Goal: Task Accomplishment & Management: Manage account settings

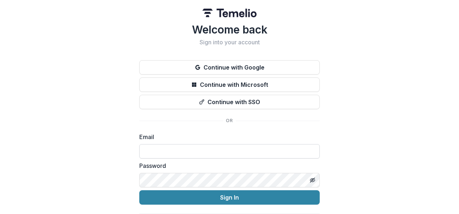
click at [190, 147] on input at bounding box center [229, 151] width 180 height 14
type input "**********"
click at [139, 190] on button "Sign In" at bounding box center [229, 197] width 180 height 14
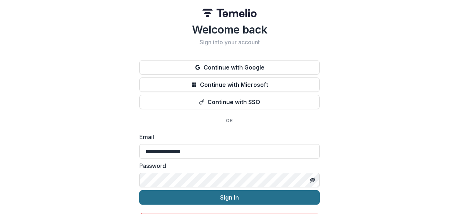
click at [224, 190] on button "Sign In" at bounding box center [229, 197] width 180 height 14
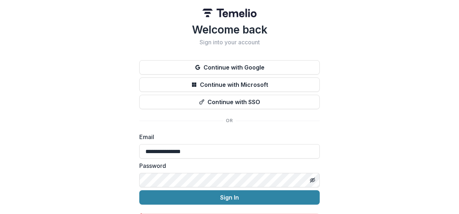
click at [139, 190] on button "Sign In" at bounding box center [229, 197] width 180 height 14
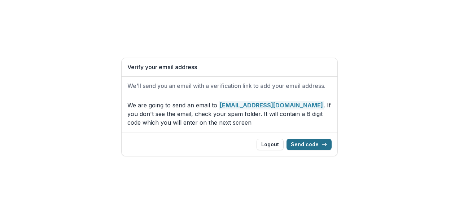
click at [315, 146] on button "Send code" at bounding box center [308, 145] width 45 height 12
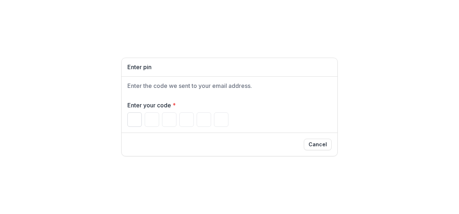
click at [140, 124] on input "Please enter your pin code" at bounding box center [134, 120] width 14 height 14
click at [137, 118] on input "Please enter your pin code" at bounding box center [134, 120] width 14 height 14
type input "*"
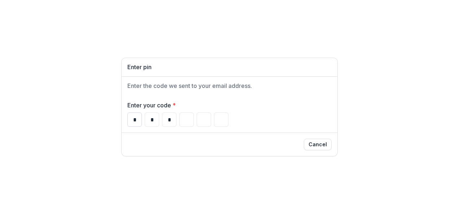
type input "*"
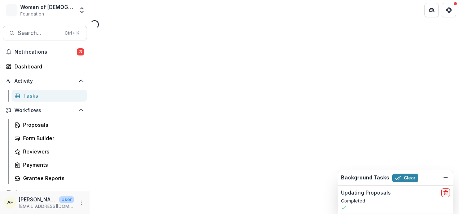
select select "********"
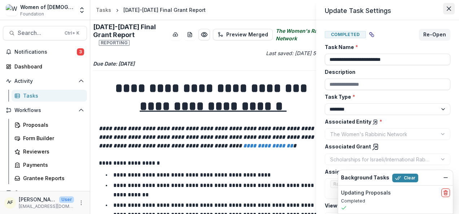
click at [449, 9] on icon "Close" at bounding box center [449, 8] width 4 height 4
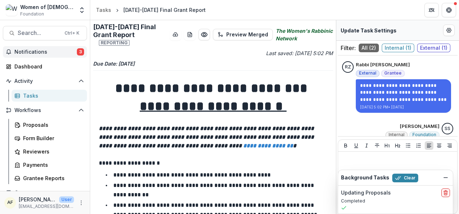
click at [56, 56] on button "Notifications 3" at bounding box center [45, 52] width 84 height 12
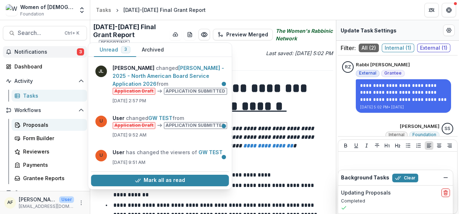
click at [43, 124] on div "Proposals" at bounding box center [52, 125] width 58 height 8
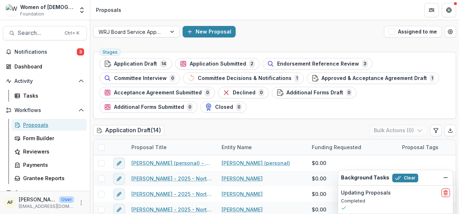
scroll to position [18, 0]
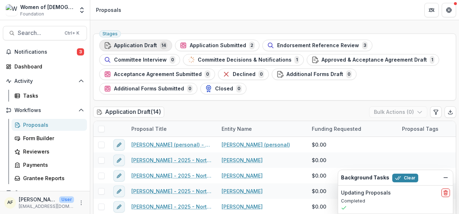
click at [158, 42] on div "Application Draft 14" at bounding box center [135, 45] width 63 height 8
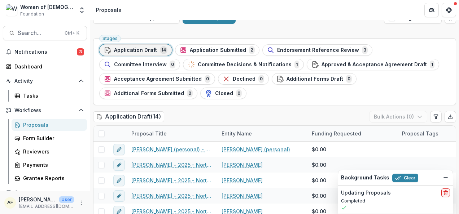
scroll to position [18, 0]
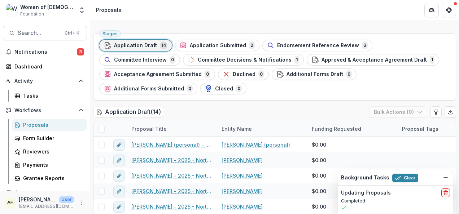
drag, startPoint x: 456, startPoint y: 43, endPoint x: 457, endPoint y: 54, distance: 11.2
click at [457, 54] on div "WRJ Board Service Applications 2026 New Proposal Assigned to me Stages Applicat…" at bounding box center [274, 117] width 369 height 194
click at [447, 176] on icon "Dismiss" at bounding box center [446, 178] width 6 height 6
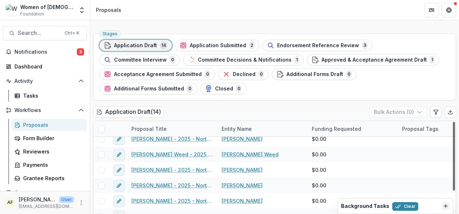
scroll to position [104, 0]
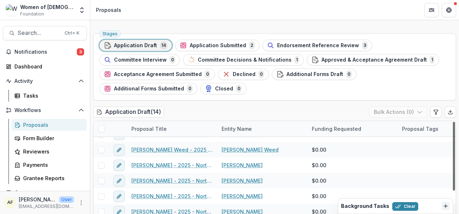
drag, startPoint x: 451, startPoint y: 139, endPoint x: 451, endPoint y: 199, distance: 60.6
click at [453, 191] on div at bounding box center [454, 156] width 2 height 69
drag, startPoint x: 454, startPoint y: 171, endPoint x: 454, endPoint y: 148, distance: 22.7
click at [454, 148] on div "Stages Application Draft 14 Application Submitted 2 Endorsement Reference Revie…" at bounding box center [274, 142] width 369 height 223
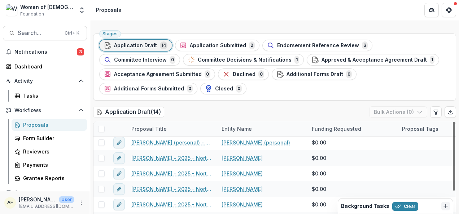
scroll to position [0, 0]
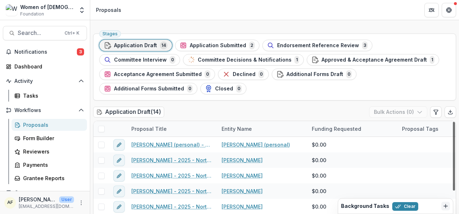
drag, startPoint x: 451, startPoint y: 183, endPoint x: 455, endPoint y: 113, distance: 69.7
click at [455, 122] on div at bounding box center [454, 156] width 2 height 69
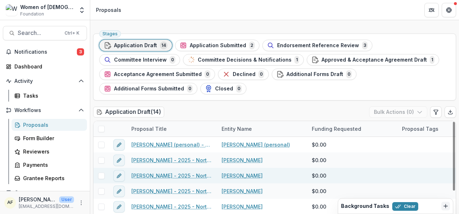
click at [157, 176] on link "[PERSON_NAME] - 2025 - North American Board Service Application 2026" at bounding box center [172, 176] width 82 height 8
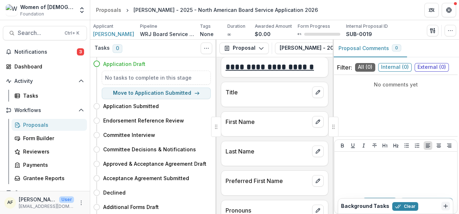
scroll to position [506, 0]
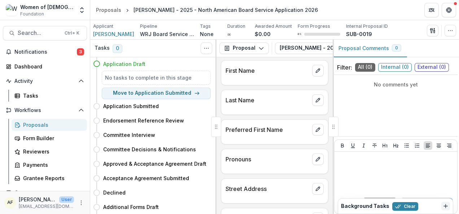
click at [45, 122] on div "Proposals" at bounding box center [52, 125] width 58 height 8
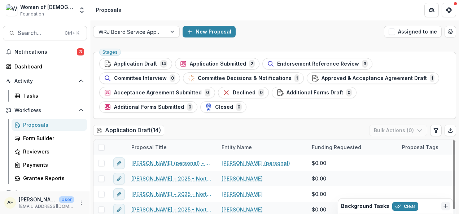
click at [157, 150] on div "Proposal Title" at bounding box center [149, 148] width 44 height 8
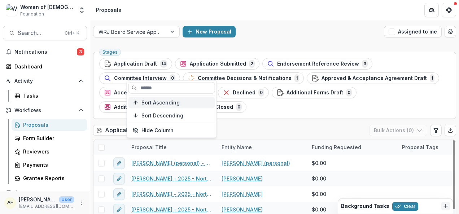
click at [163, 106] on button "Sort Ascending" at bounding box center [171, 103] width 87 height 12
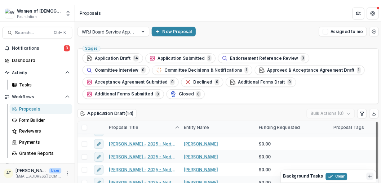
scroll to position [58, 0]
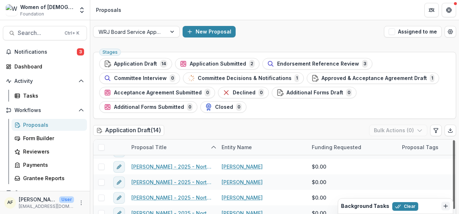
drag, startPoint x: 452, startPoint y: 146, endPoint x: 452, endPoint y: 178, distance: 31.4
click at [453, 178] on div at bounding box center [454, 174] width 2 height 69
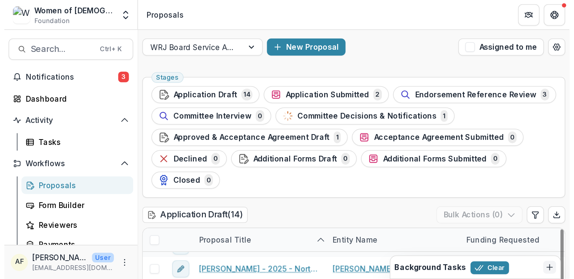
scroll to position [59, 0]
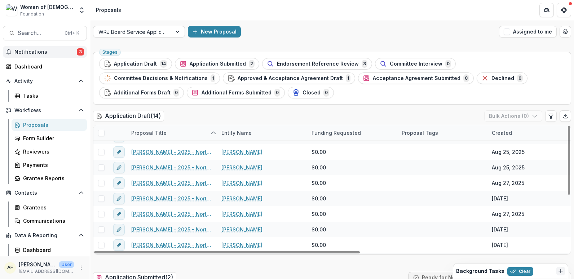
click at [39, 51] on span "Notifications" at bounding box center [45, 52] width 62 height 6
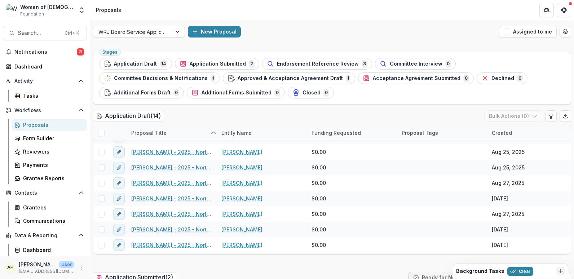
click at [33, 131] on div "Proposals Form Builder Reviewers Payments Grantee Reports" at bounding box center [49, 151] width 81 height 65
click at [34, 125] on div "Proposals" at bounding box center [52, 125] width 58 height 8
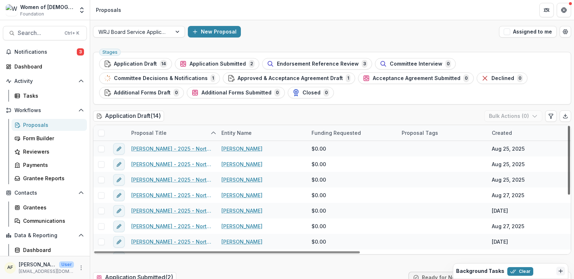
scroll to position [50, 0]
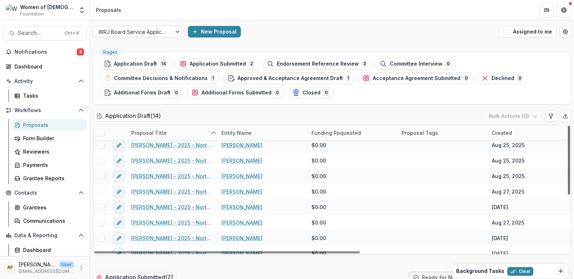
drag, startPoint x: 566, startPoint y: 164, endPoint x: 565, endPoint y: 159, distance: 4.8
click at [459, 159] on div at bounding box center [569, 160] width 2 height 69
click at [459, 134] on div "Created" at bounding box center [502, 133] width 29 height 8
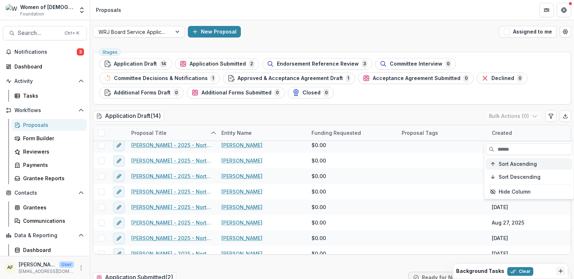
click at [459, 164] on span "Sort Ascending" at bounding box center [518, 164] width 38 height 6
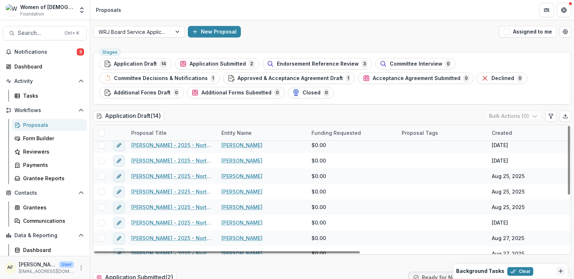
click at [459, 91] on ul "Stages Application Draft 14 Application Submitted 2 Endorsement Reference Revie…" at bounding box center [332, 78] width 466 height 40
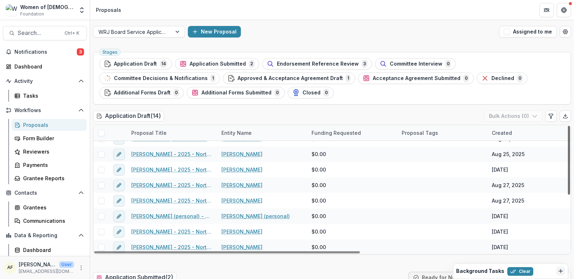
scroll to position [104, 0]
drag, startPoint x: 567, startPoint y: 166, endPoint x: 566, endPoint y: 212, distance: 45.8
click at [459, 195] on div at bounding box center [569, 160] width 2 height 69
click at [459, 132] on div "Created" at bounding box center [502, 133] width 29 height 8
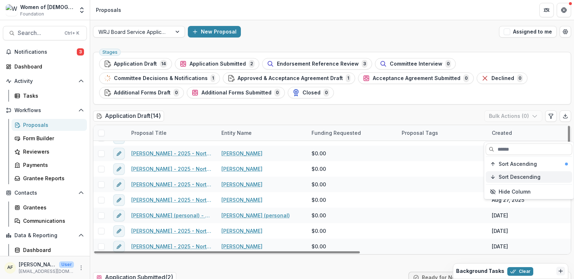
click at [459, 176] on span "Sort Descending" at bounding box center [520, 177] width 42 height 6
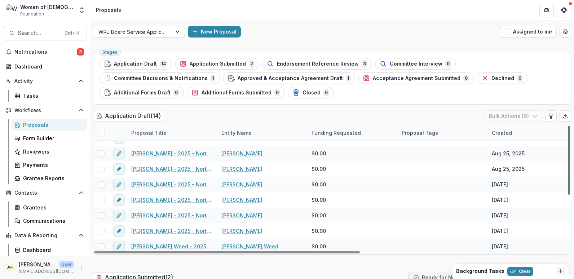
click at [459, 195] on div at bounding box center [569, 160] width 2 height 69
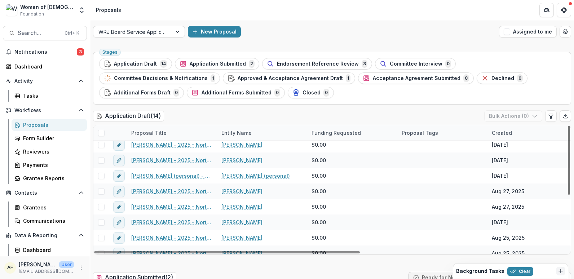
scroll to position [0, 0]
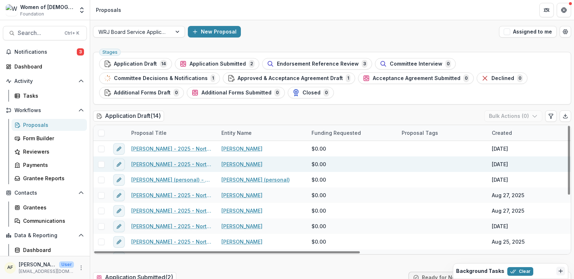
drag, startPoint x: 566, startPoint y: 222, endPoint x: 561, endPoint y: 159, distance: 63.3
click at [459, 159] on div at bounding box center [569, 160] width 2 height 69
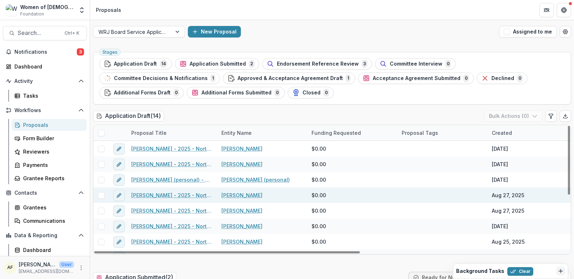
click at [184, 196] on link "[PERSON_NAME] - 2025 - North American Board Service Application 2026" at bounding box center [172, 196] width 82 height 8
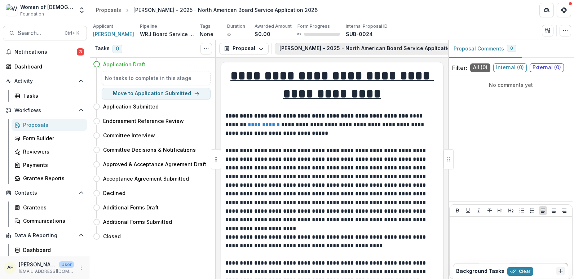
click at [404, 49] on button "[PERSON_NAME] - 2025 - North American Board Service Application 2026 1" at bounding box center [383, 49] width 216 height 12
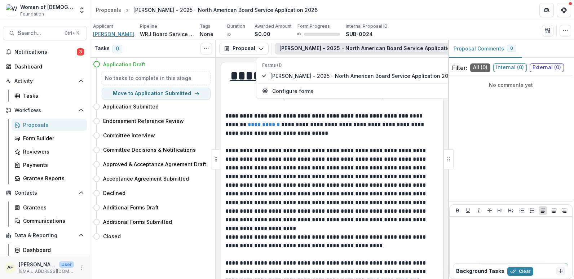
click at [102, 35] on span "[PERSON_NAME]" at bounding box center [113, 34] width 41 height 8
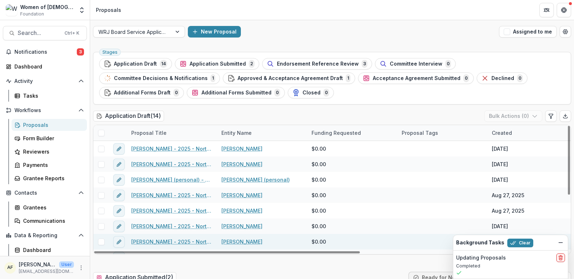
click at [231, 214] on link "[PERSON_NAME]" at bounding box center [241, 242] width 41 height 8
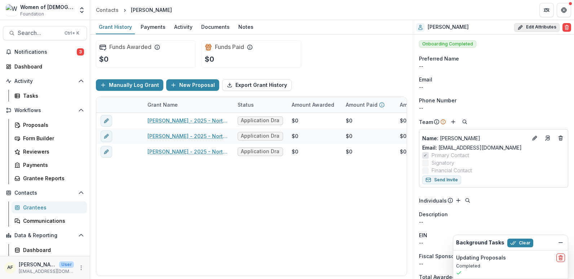
click at [459, 23] on button "Edit Attributes" at bounding box center [536, 27] width 45 height 9
select select
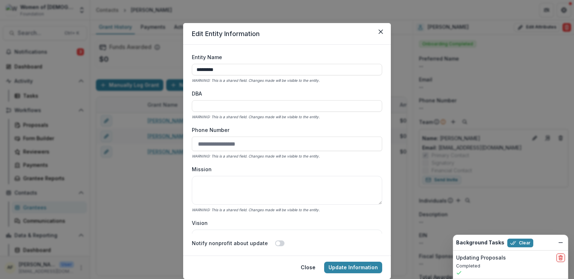
click at [459, 25] on div "Edit Entity Information Entity Name ********* WARNING: This is a shared field. …" at bounding box center [287, 139] width 574 height 279
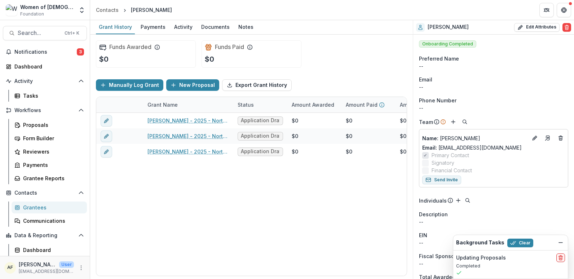
click at [459, 25] on button "Edit Attributes" at bounding box center [536, 27] width 45 height 9
select select
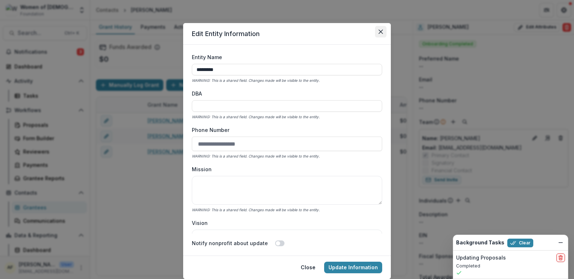
click at [377, 28] on button "Close" at bounding box center [381, 32] width 12 height 12
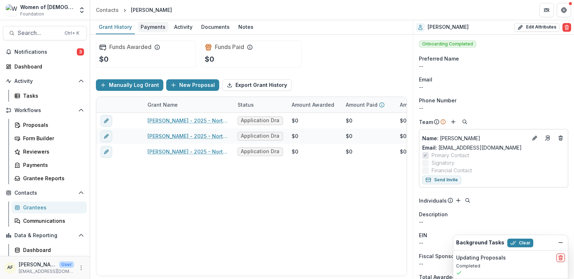
click at [156, 25] on div "Payments" at bounding box center [153, 27] width 31 height 10
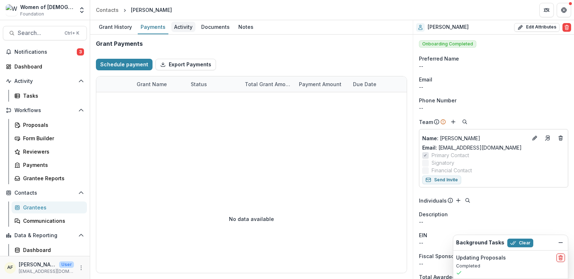
click at [174, 26] on div "Activity" at bounding box center [183, 27] width 24 height 10
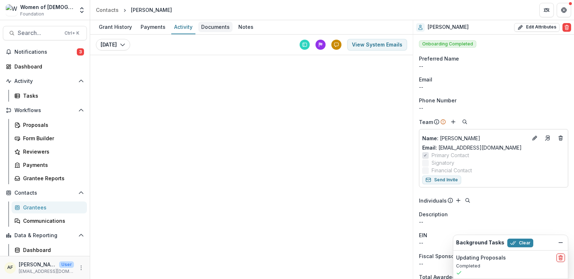
click at [201, 28] on div "Documents" at bounding box center [215, 27] width 34 height 10
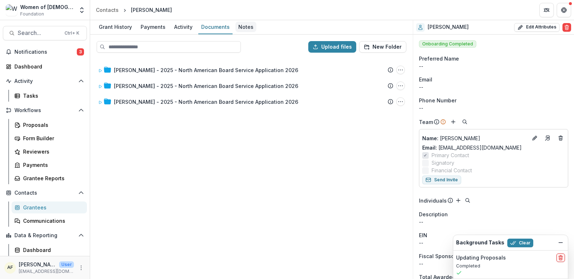
click at [246, 26] on div "Notes" at bounding box center [246, 27] width 21 height 10
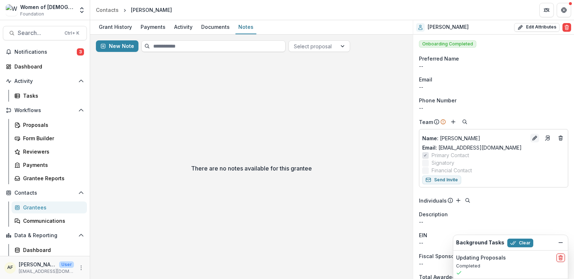
click at [459, 141] on button "Edit" at bounding box center [535, 138] width 9 height 9
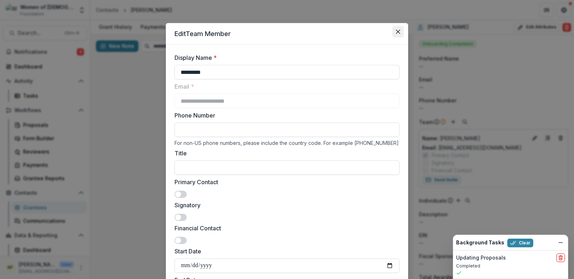
click at [396, 34] on button "Close" at bounding box center [398, 32] width 12 height 12
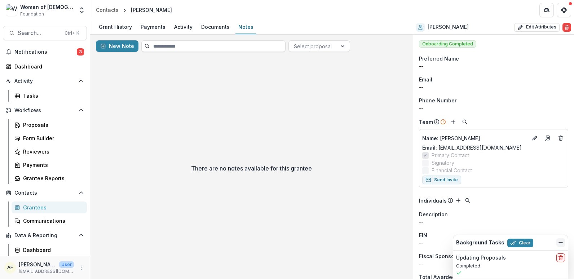
click at [459, 214] on icon "Dismiss" at bounding box center [561, 243] width 6 height 6
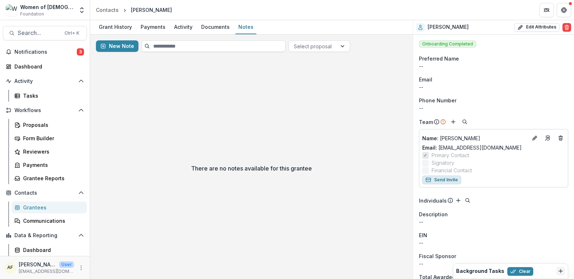
click at [445, 181] on button "Send Invite" at bounding box center [441, 180] width 39 height 9
click at [56, 122] on div "Proposals" at bounding box center [52, 125] width 58 height 8
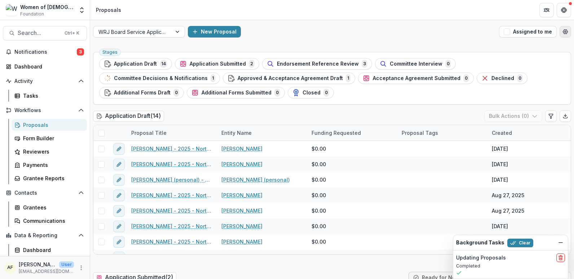
click at [459, 32] on icon "Open table manager" at bounding box center [565, 32] width 5 height 4
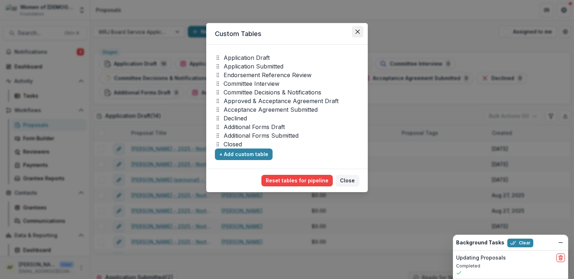
click at [358, 34] on button "Close" at bounding box center [358, 32] width 12 height 12
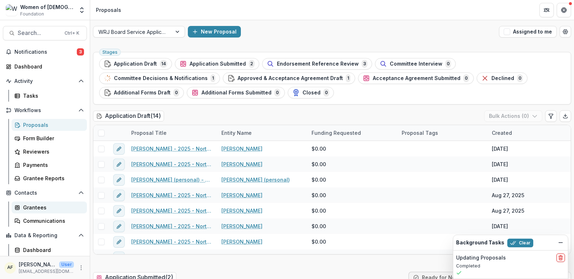
click at [47, 207] on div "Grantees" at bounding box center [52, 208] width 58 height 8
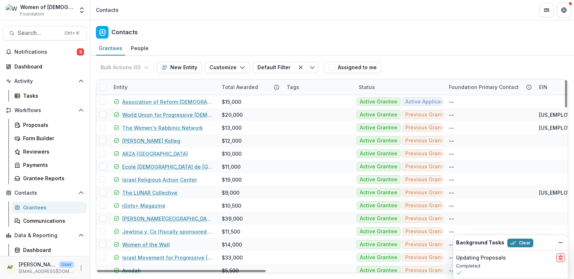
drag, startPoint x: 566, startPoint y: 99, endPoint x: 558, endPoint y: 80, distance: 20.8
click at [459, 80] on div at bounding box center [566, 93] width 2 height 27
click at [142, 45] on div "People" at bounding box center [139, 48] width 23 height 10
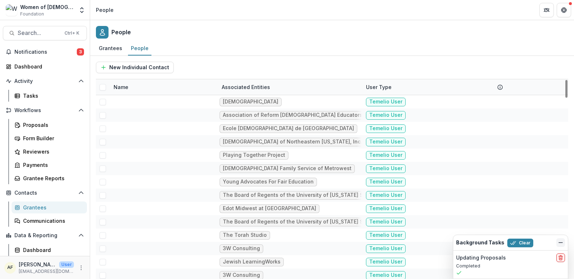
click at [459, 214] on button "Dismiss" at bounding box center [561, 242] width 9 height 9
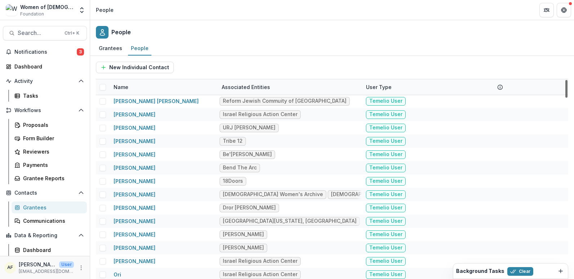
scroll to position [1557, 0]
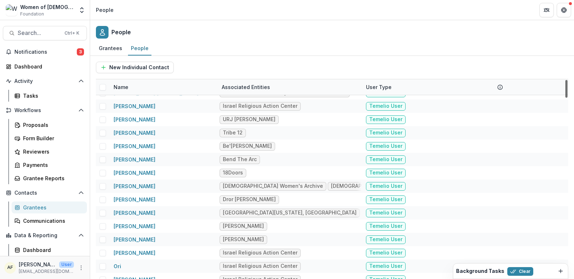
drag, startPoint x: 568, startPoint y: 82, endPoint x: 576, endPoint y: 220, distance: 138.8
click at [459, 98] on div at bounding box center [567, 89] width 2 height 18
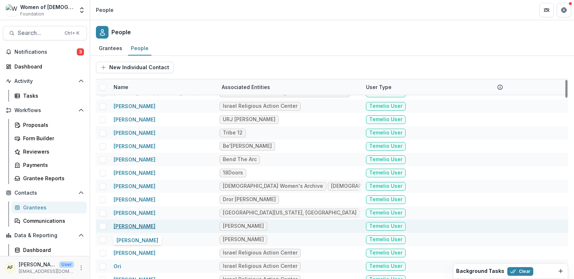
click at [131, 214] on link "[PERSON_NAME]" at bounding box center [135, 226] width 42 height 6
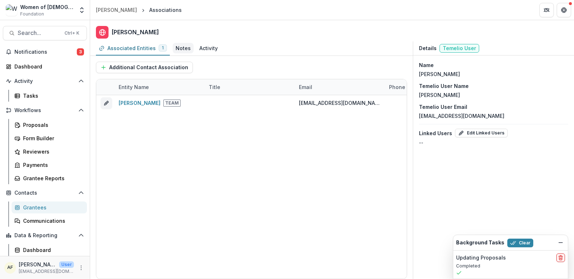
click at [187, 53] on div "Notes" at bounding box center [183, 48] width 21 height 10
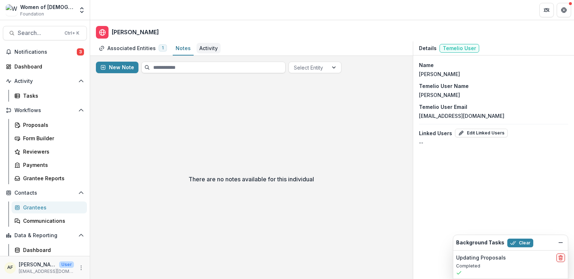
click at [206, 49] on div "Activity" at bounding box center [208, 48] width 18 height 8
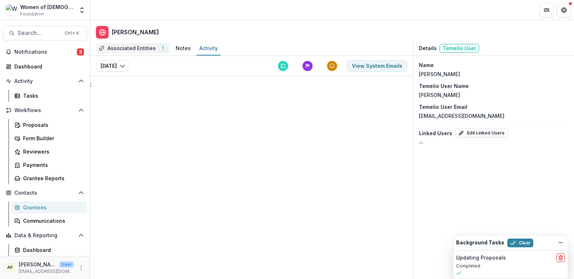
click at [142, 49] on div "Associated Entities" at bounding box center [132, 48] width 48 height 8
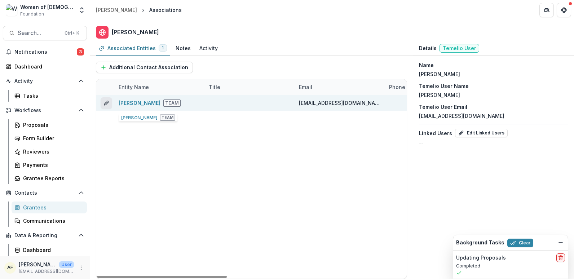
click at [108, 102] on icon "edit" at bounding box center [108, 102] width 2 height 2
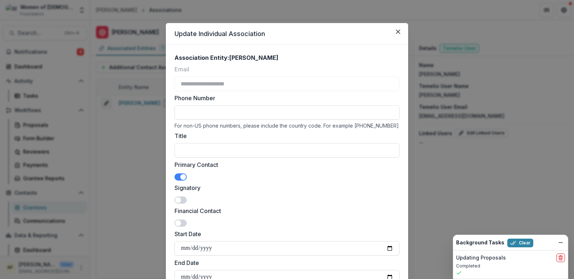
drag, startPoint x: 571, startPoint y: 93, endPoint x: 572, endPoint y: 105, distance: 12.6
click at [459, 105] on div "**********" at bounding box center [287, 139] width 574 height 279
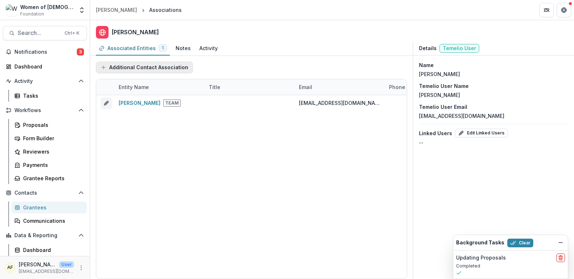
click at [168, 63] on button "Additional Contact Association" at bounding box center [144, 68] width 97 height 12
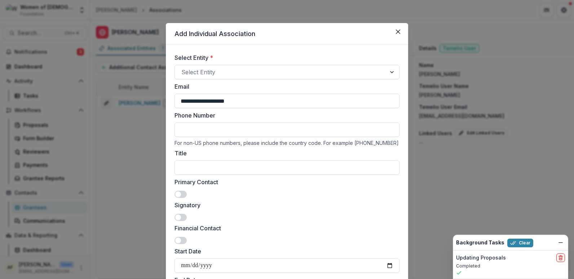
click at [365, 196] on div "Primary Contact" at bounding box center [287, 188] width 225 height 20
click at [403, 38] on header "Add Individual Association" at bounding box center [287, 34] width 242 height 22
click at [401, 33] on button "Close" at bounding box center [398, 32] width 12 height 12
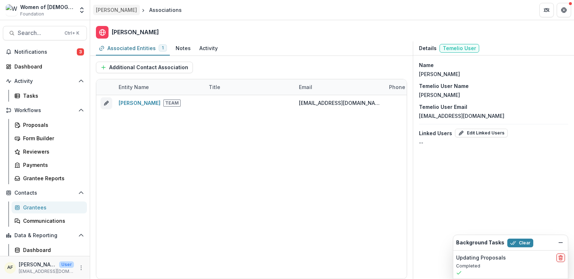
click at [116, 10] on div "[PERSON_NAME]" at bounding box center [116, 10] width 41 height 8
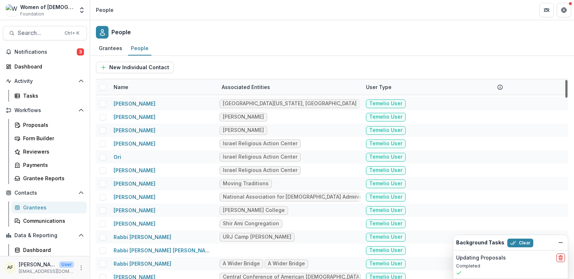
scroll to position [1663, 0]
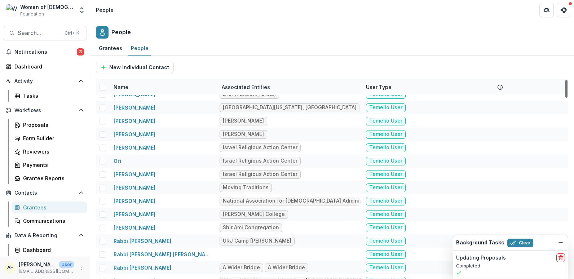
drag, startPoint x: 566, startPoint y: 89, endPoint x: 560, endPoint y: 237, distance: 148.0
click at [459, 98] on div at bounding box center [567, 89] width 2 height 18
click at [459, 214] on icon "Dismiss" at bounding box center [561, 243] width 6 height 6
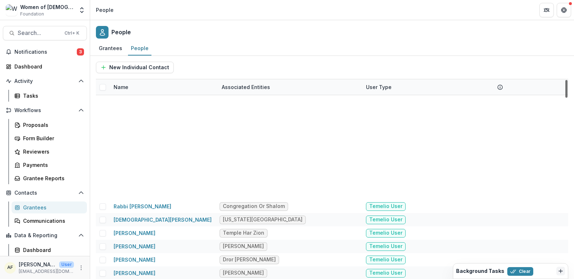
scroll to position [2032, 0]
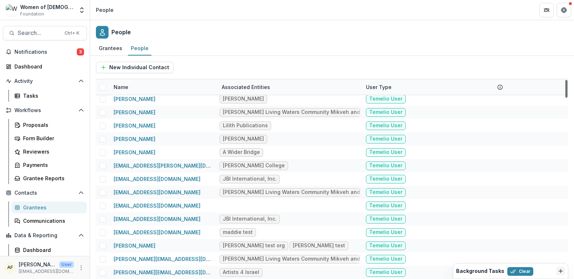
drag, startPoint x: 568, startPoint y: 235, endPoint x: 561, endPoint y: 294, distance: 59.2
click at [459, 98] on div at bounding box center [567, 89] width 2 height 18
click at [131, 66] on button "New Individual Contact" at bounding box center [135, 68] width 78 height 12
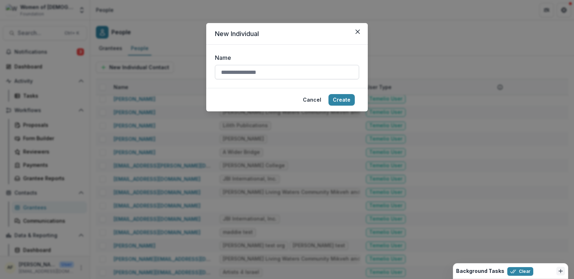
click at [248, 72] on input "Name" at bounding box center [287, 72] width 144 height 14
click at [247, 72] on input "Name" at bounding box center [287, 72] width 144 height 14
type input "*********"
click at [337, 98] on button "Create" at bounding box center [342, 100] width 26 height 12
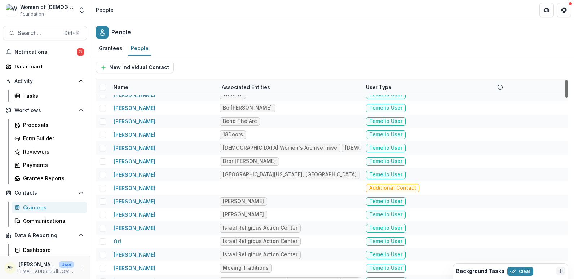
scroll to position [1604, 0]
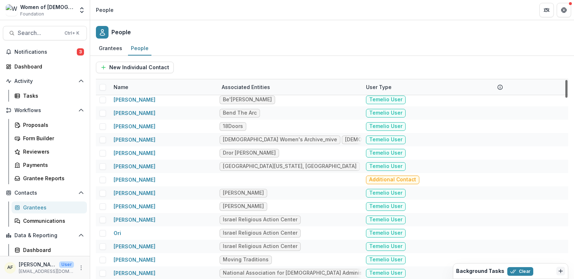
drag, startPoint x: 567, startPoint y: 89, endPoint x: 566, endPoint y: 230, distance: 140.3
click at [459, 98] on div at bounding box center [567, 89] width 2 height 18
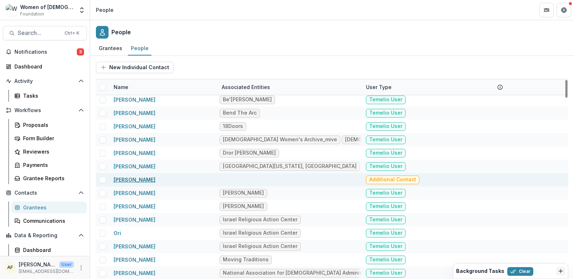
click at [129, 180] on link "[PERSON_NAME]" at bounding box center [135, 180] width 42 height 6
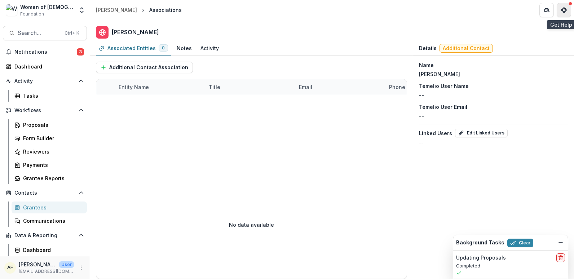
click at [459, 14] on button "Get Help" at bounding box center [564, 10] width 14 height 14
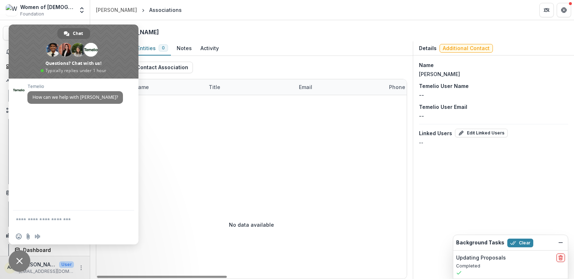
click at [254, 12] on header "[PERSON_NAME] Associations" at bounding box center [332, 10] width 484 height 20
click at [196, 30] on header "[PERSON_NAME]" at bounding box center [332, 30] width 484 height 21
click at [84, 31] on div "Chat" at bounding box center [73, 33] width 33 height 11
click at [252, 28] on header "[PERSON_NAME]" at bounding box center [332, 30] width 484 height 21
click at [459, 12] on button "Get Help" at bounding box center [564, 10] width 14 height 14
